Goal: Information Seeking & Learning: Learn about a topic

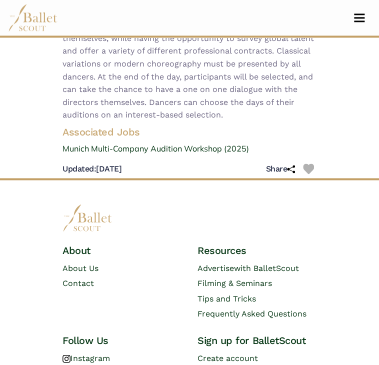
scroll to position [394, 0]
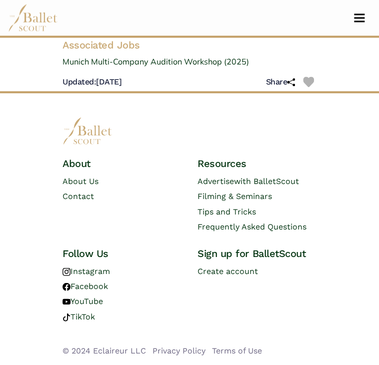
click at [85, 135] on img at bounding box center [88, 131] width 50 height 28
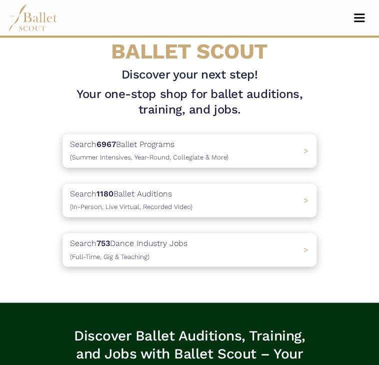
scroll to position [216, 0]
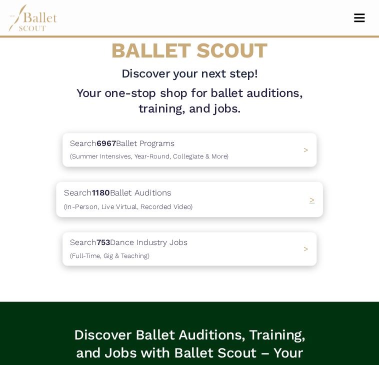
click at [186, 201] on p "Search 1180 Ballet Auditions (In-Person, Live Virtual, Recorded Video)" at bounding box center [128, 199] width 129 height 27
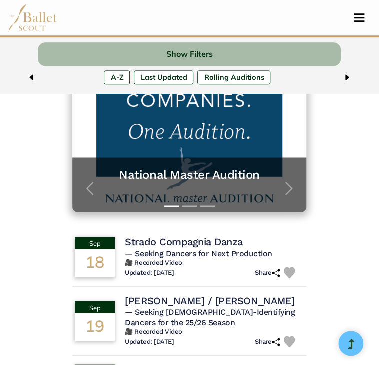
scroll to position [222, 0]
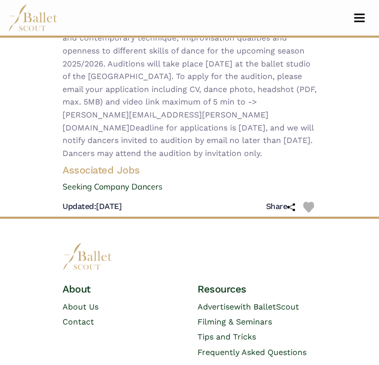
scroll to position [226, 0]
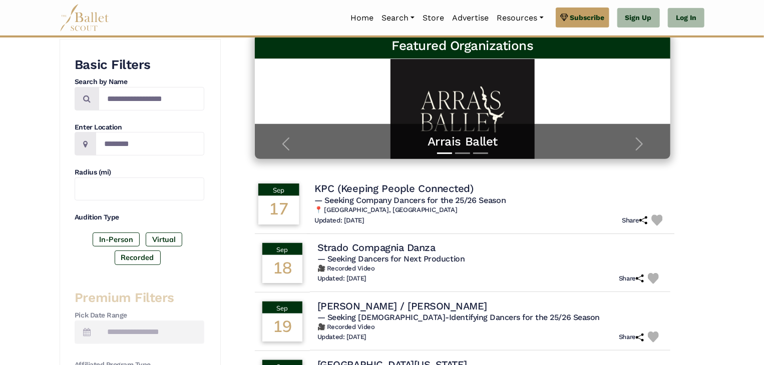
scroll to position [164, 0]
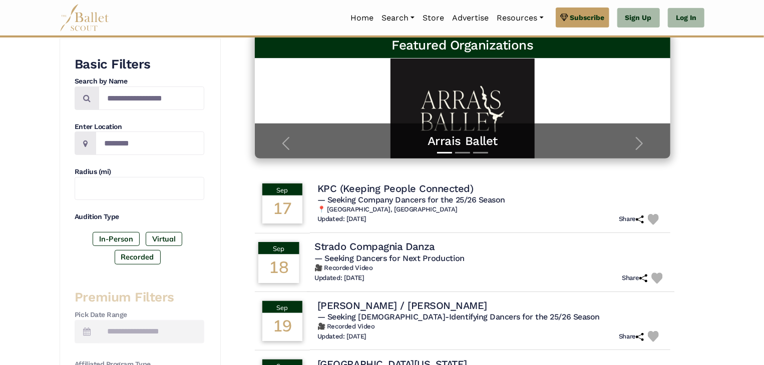
click at [438, 264] on h6 "🎥 Recorded Video" at bounding box center [490, 268] width 352 height 9
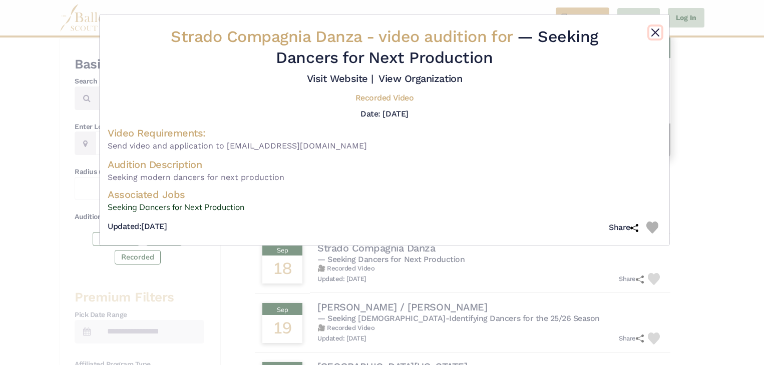
click at [655, 33] on button "Close" at bounding box center [655, 33] width 12 height 12
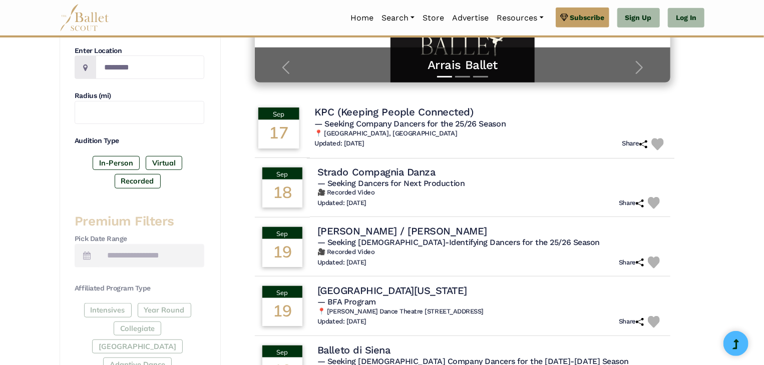
scroll to position [242, 0]
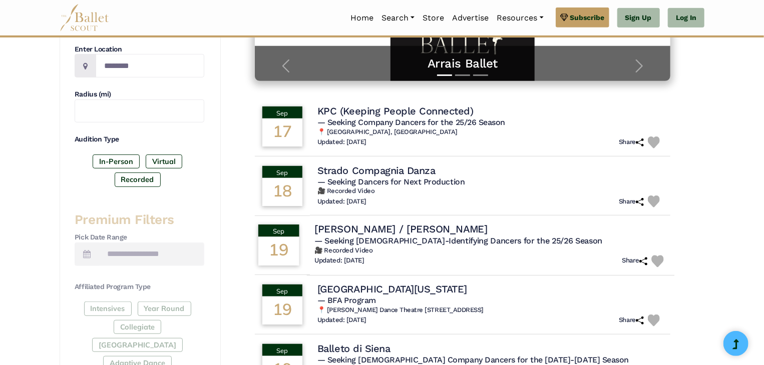
click at [487, 244] on span "— Seeking [DEMOGRAPHIC_DATA]-Identifying Dancers for the 25/26 Season" at bounding box center [458, 241] width 288 height 10
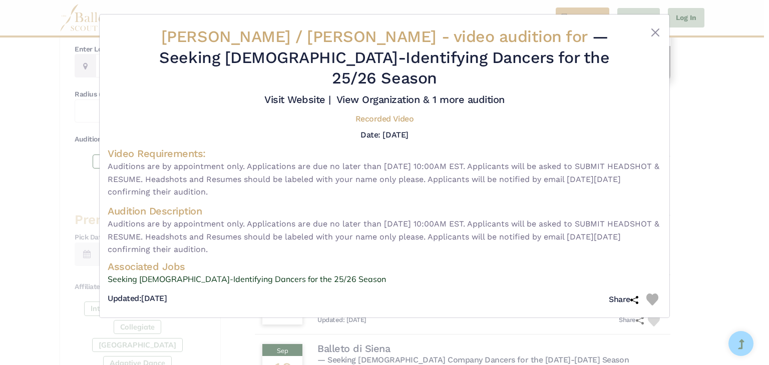
click at [709, 130] on div "Bill T. Jones / Arnie Zane - video audition for — Seeking Male-Identifying Danc…" at bounding box center [384, 182] width 769 height 365
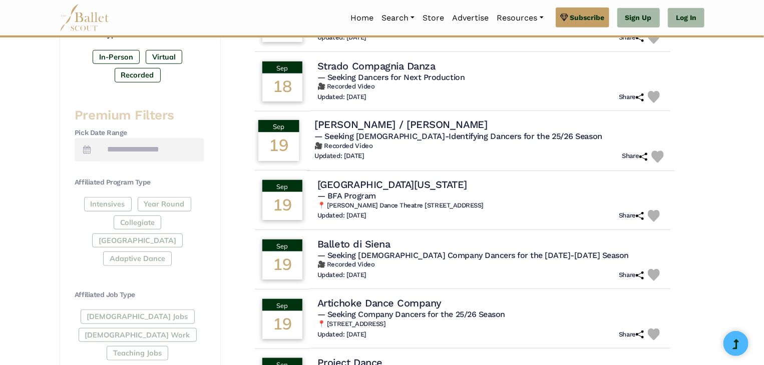
scroll to position [346, 0]
click at [432, 261] on h6 "🎥 Recorded Video" at bounding box center [490, 265] width 352 height 9
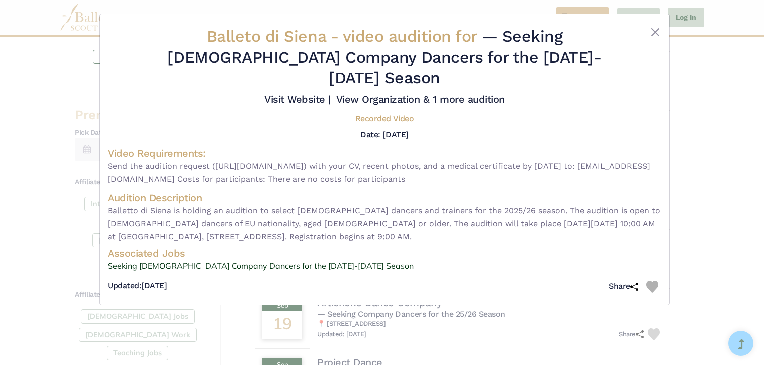
click at [724, 142] on div "Balleto di Siena - video audition for — Seeking Male Company Dancers for the 20…" at bounding box center [384, 182] width 769 height 365
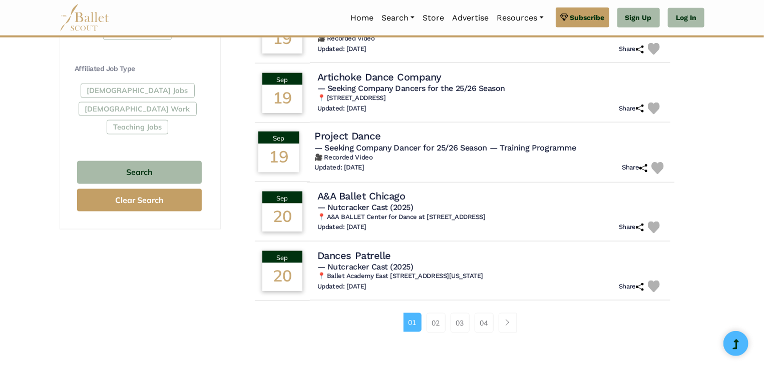
scroll to position [573, 0]
click at [434, 322] on link "02" at bounding box center [435, 323] width 19 height 20
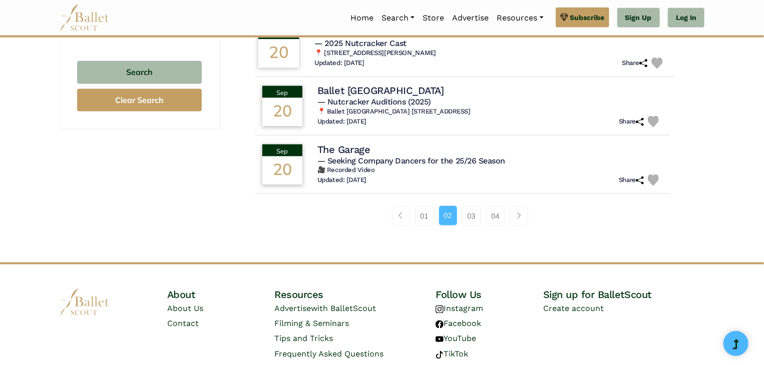
scroll to position [674, 0]
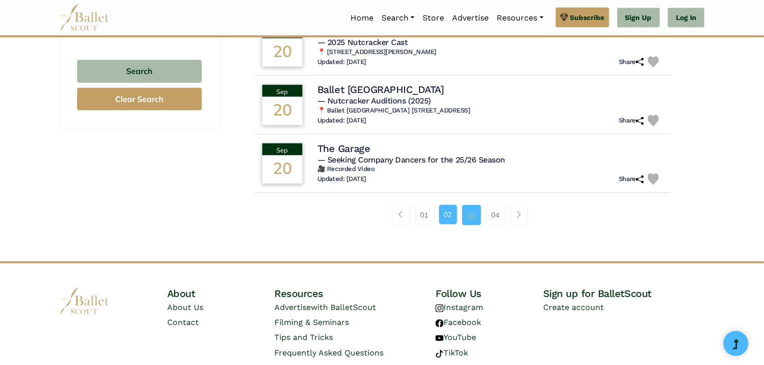
click at [468, 214] on link "03" at bounding box center [471, 215] width 19 height 20
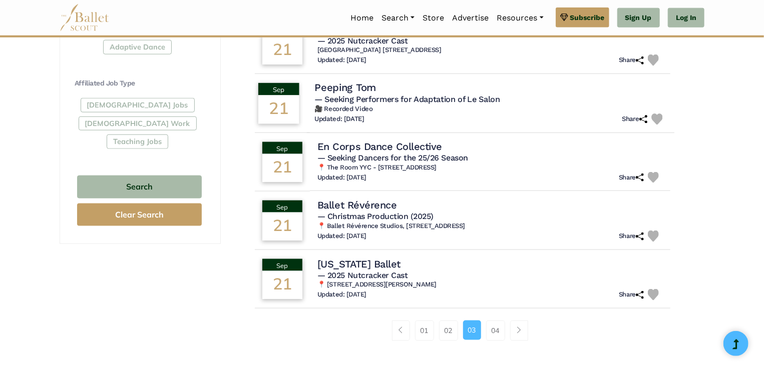
scroll to position [568, 0]
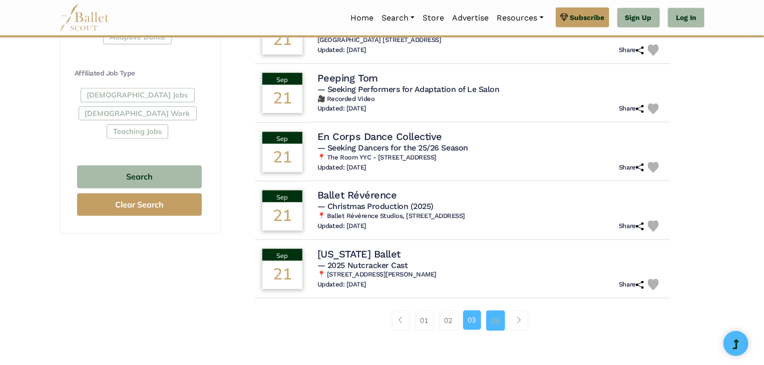
click at [494, 325] on link "04" at bounding box center [495, 321] width 19 height 20
